Goal: Task Accomplishment & Management: Use online tool/utility

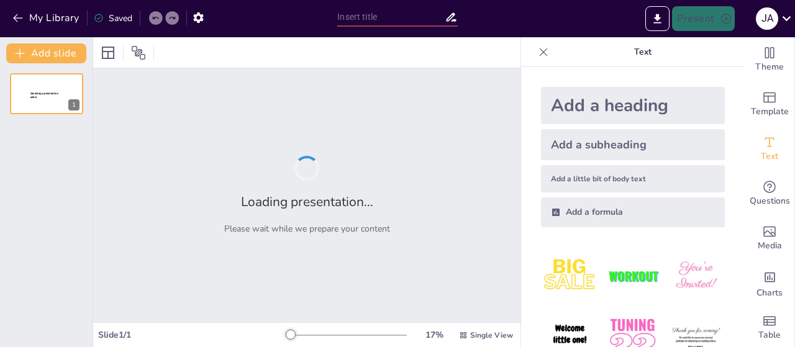
type input "New Sendsteps"
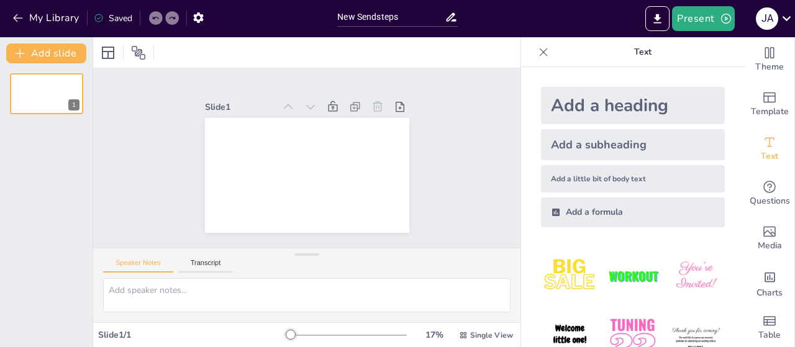
click at [271, 280] on div "Speaker Notes Transcript" at bounding box center [306, 285] width 427 height 74
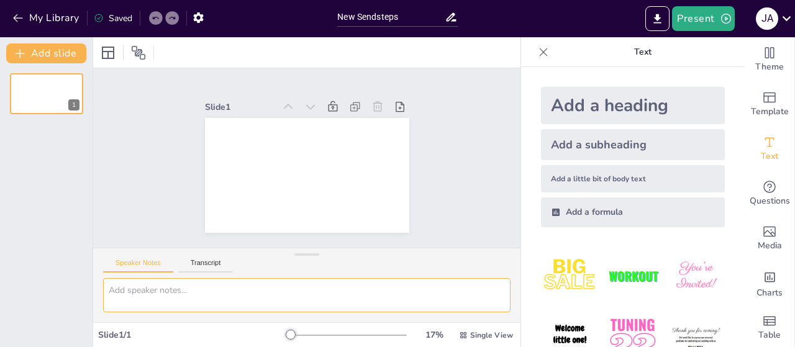
click at [272, 280] on textarea at bounding box center [306, 295] width 407 height 34
click at [222, 286] on textarea at bounding box center [306, 295] width 407 height 34
paste textarea "[DATE]-[DATE]) Quiero los mismos puntos clave Son Del ecosistemas que ay en [GE…"
type textarea "[DATE]-[DATE]) Quiero los mismos puntos clave Son Del ecosistemas que ay en [GE…"
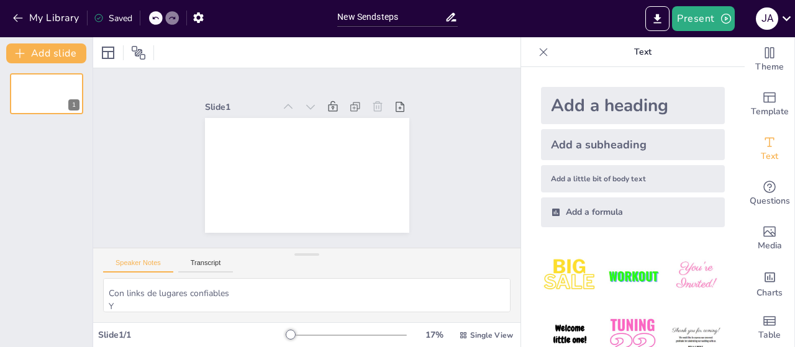
click at [793, 185] on div "Theme Template Text Questions Media Charts Table" at bounding box center [769, 192] width 50 height 310
drag, startPoint x: 531, startPoint y: 56, endPoint x: 536, endPoint y: 52, distance: 6.6
click at [537, 52] on icon at bounding box center [543, 52] width 12 height 12
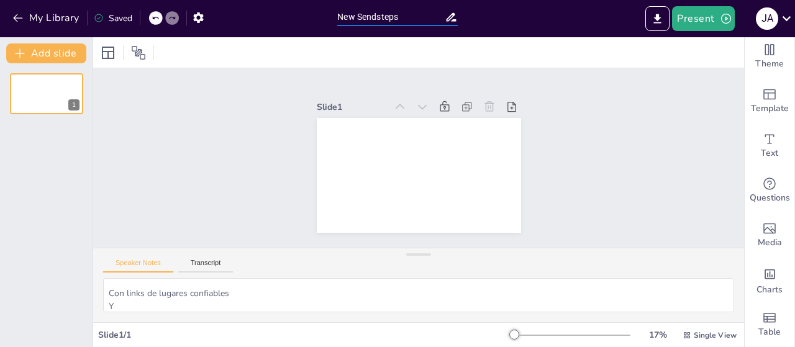
click at [431, 8] on input "New Sendsteps" at bounding box center [390, 17] width 107 height 18
type input "N"
